Goal: Understand site structure: Understand site structure

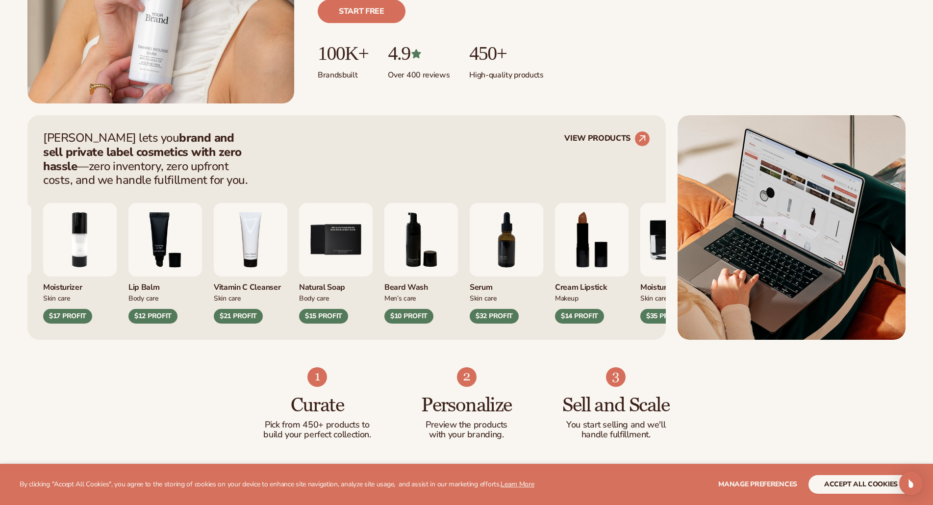
scroll to position [294, 0]
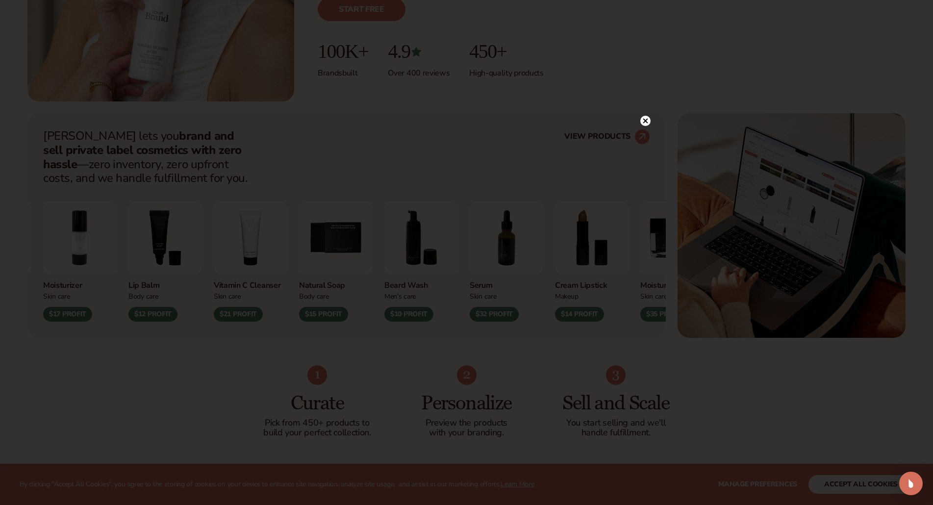
click at [644, 121] on circle at bounding box center [645, 121] width 10 height 10
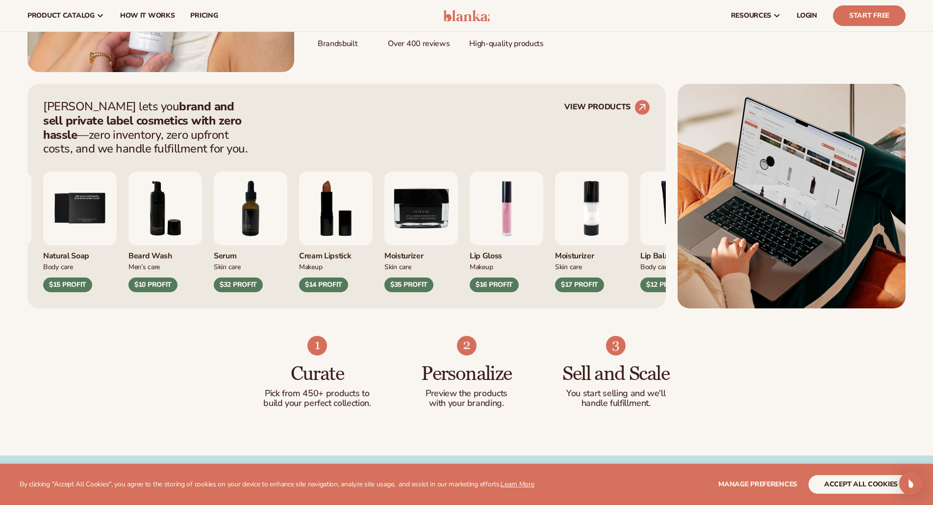
scroll to position [0, 0]
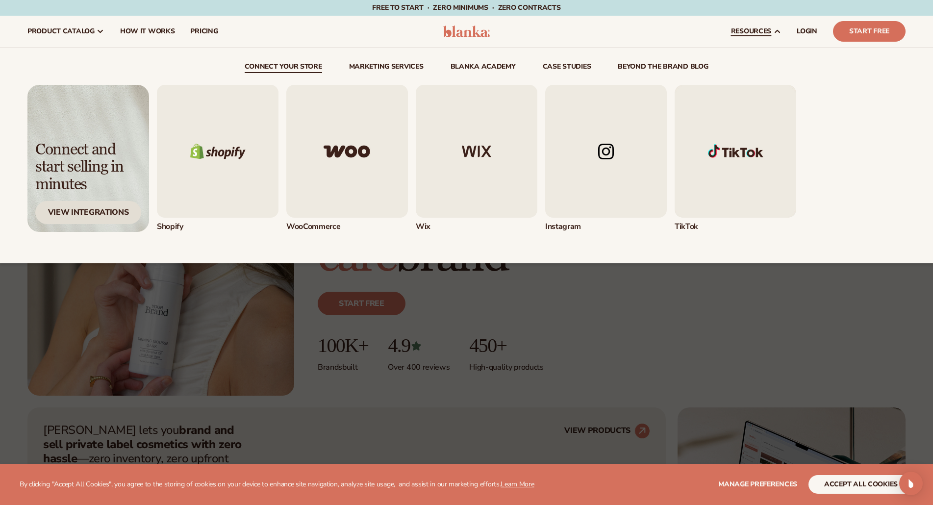
click at [91, 212] on div "View Integrations" at bounding box center [88, 212] width 106 height 23
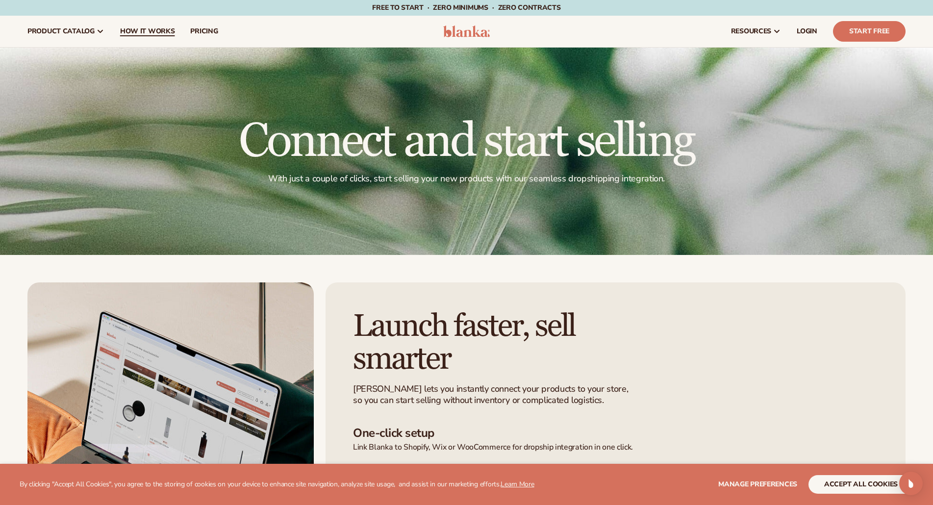
click at [140, 27] on span "How It Works" at bounding box center [147, 31] width 55 height 8
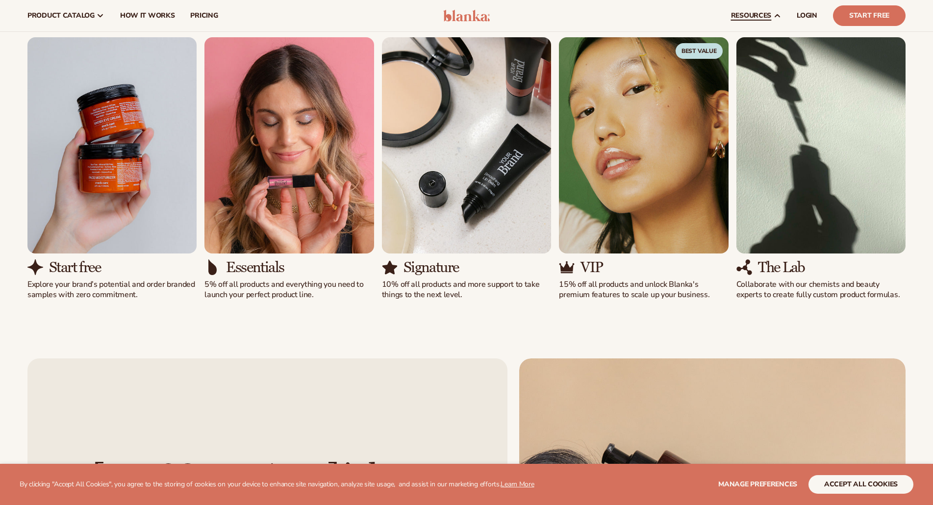
scroll to position [638, 0]
